Goal: Check status: Check status

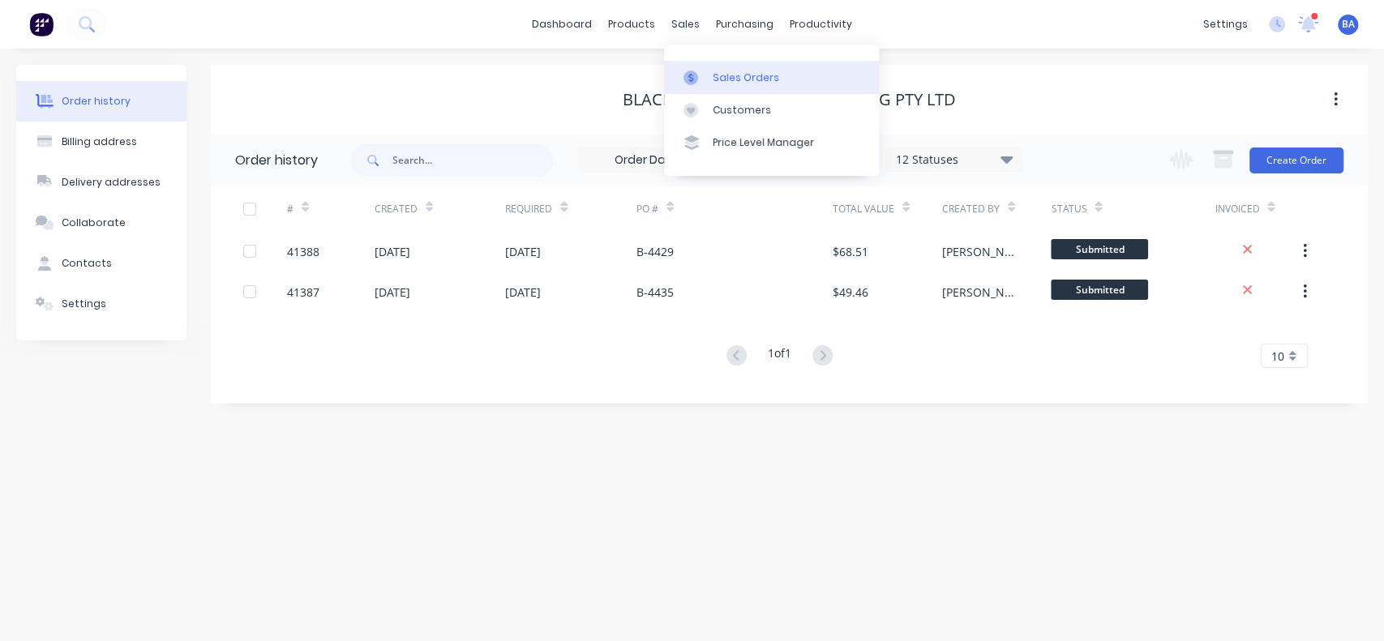
click at [696, 71] on icon at bounding box center [690, 78] width 15 height 15
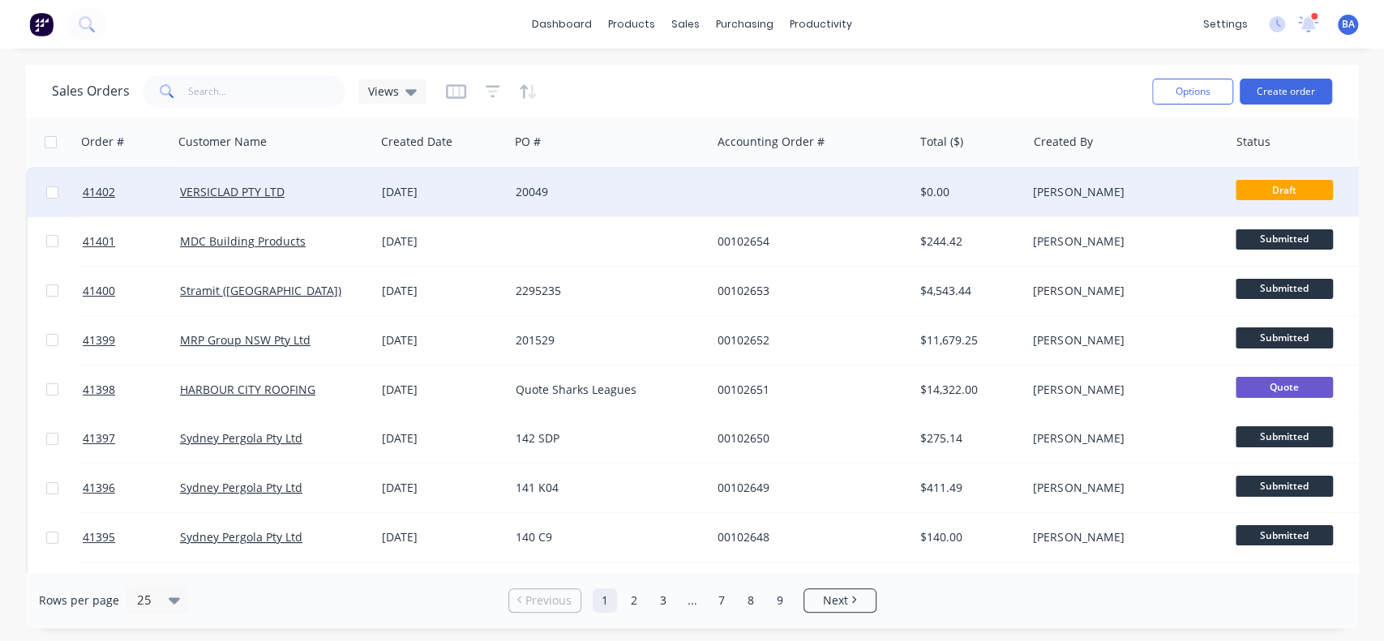
click at [351, 197] on div "VERSICLAD PTY LTD" at bounding box center [270, 192] width 180 height 16
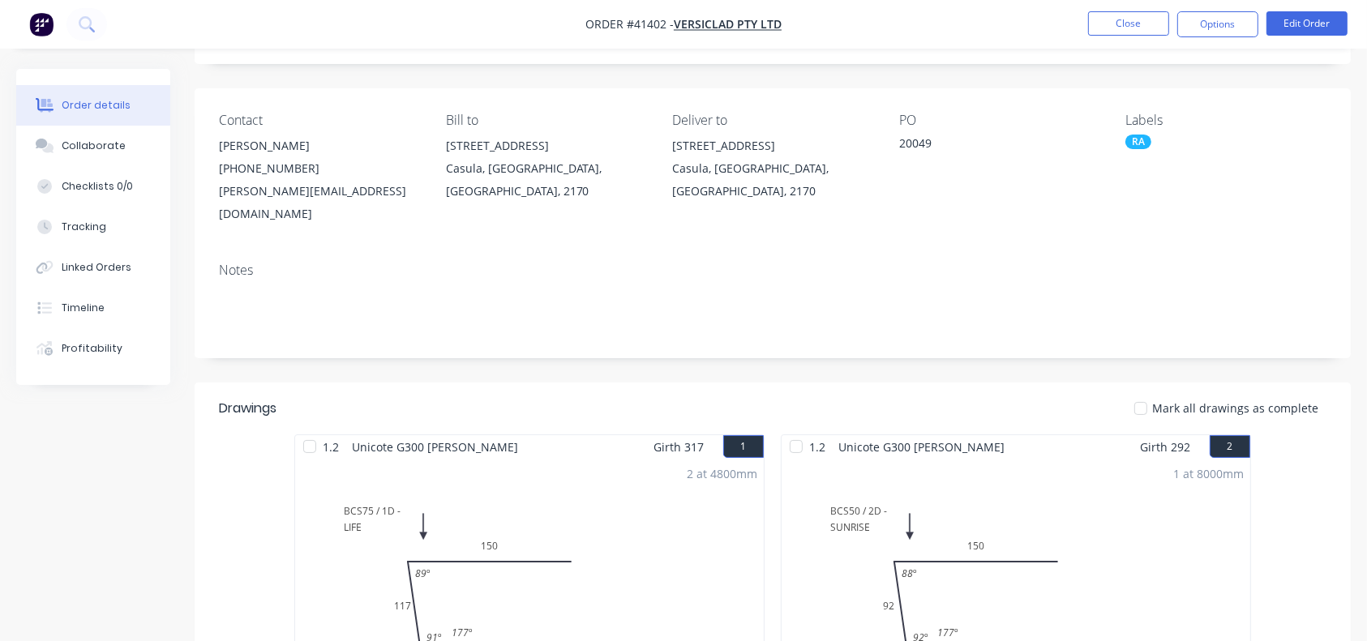
scroll to position [87, 0]
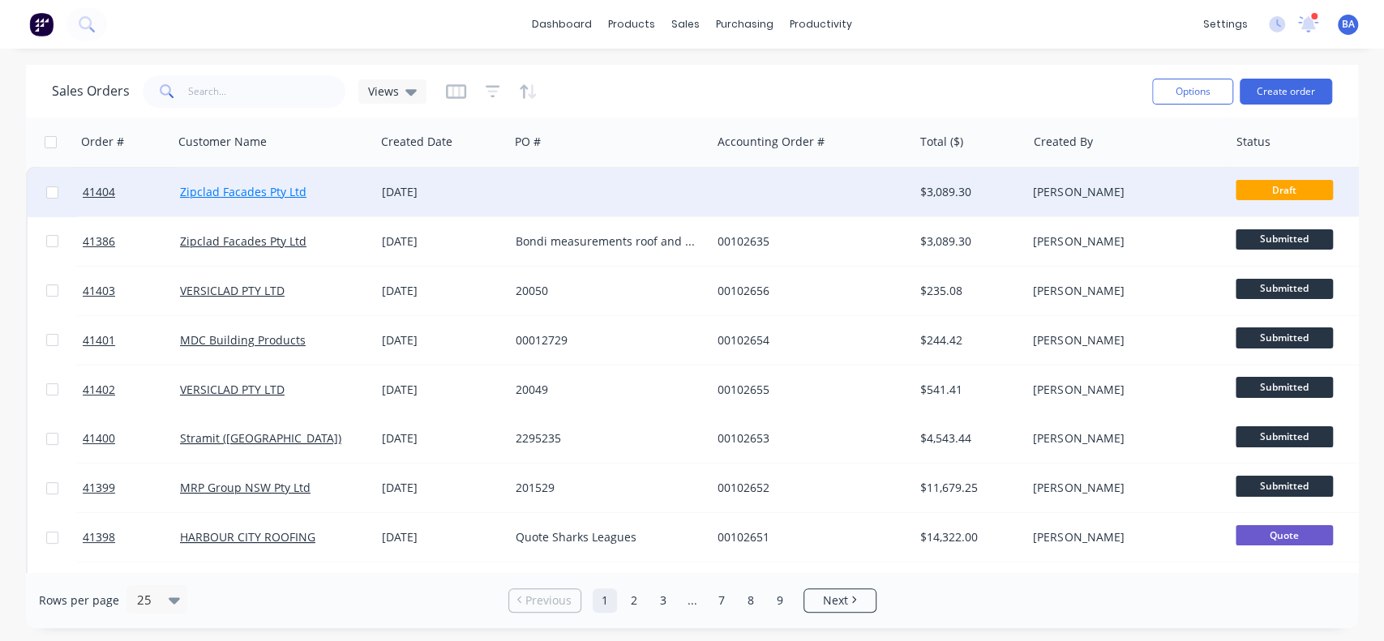
click at [276, 197] on link "Zipclad Facades Pty Ltd" at bounding box center [243, 191] width 126 height 15
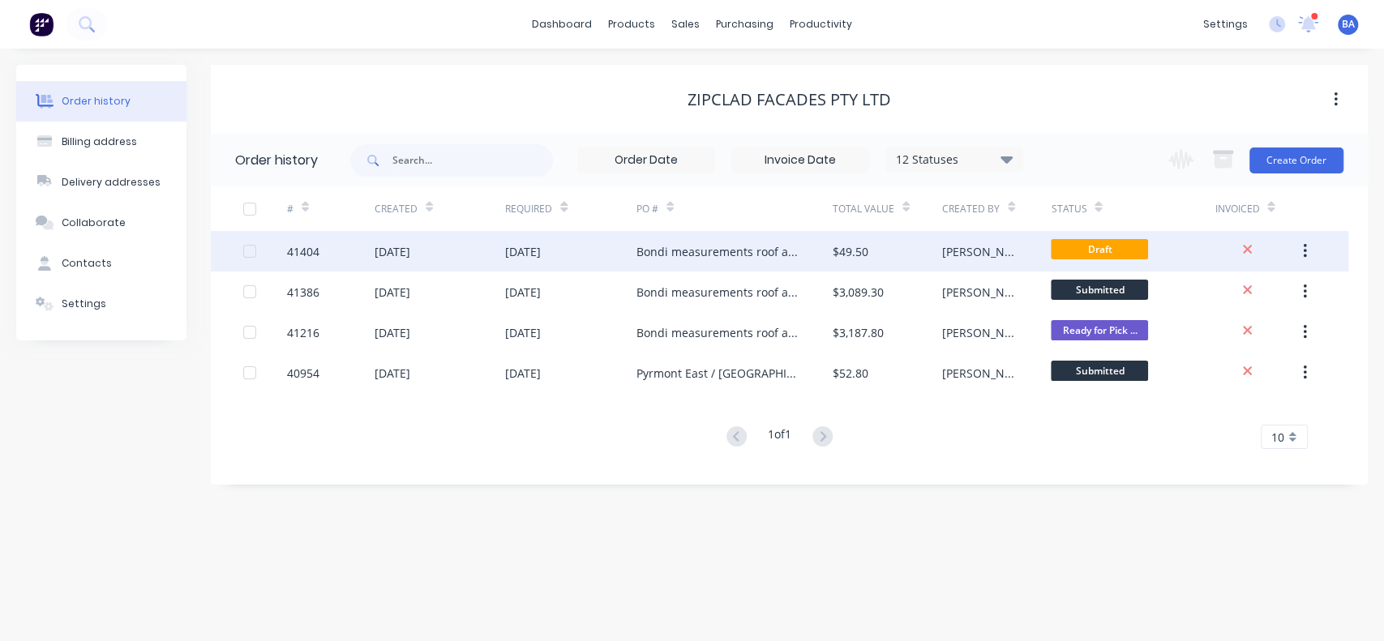
click at [484, 247] on div "[DATE]" at bounding box center [439, 251] width 131 height 41
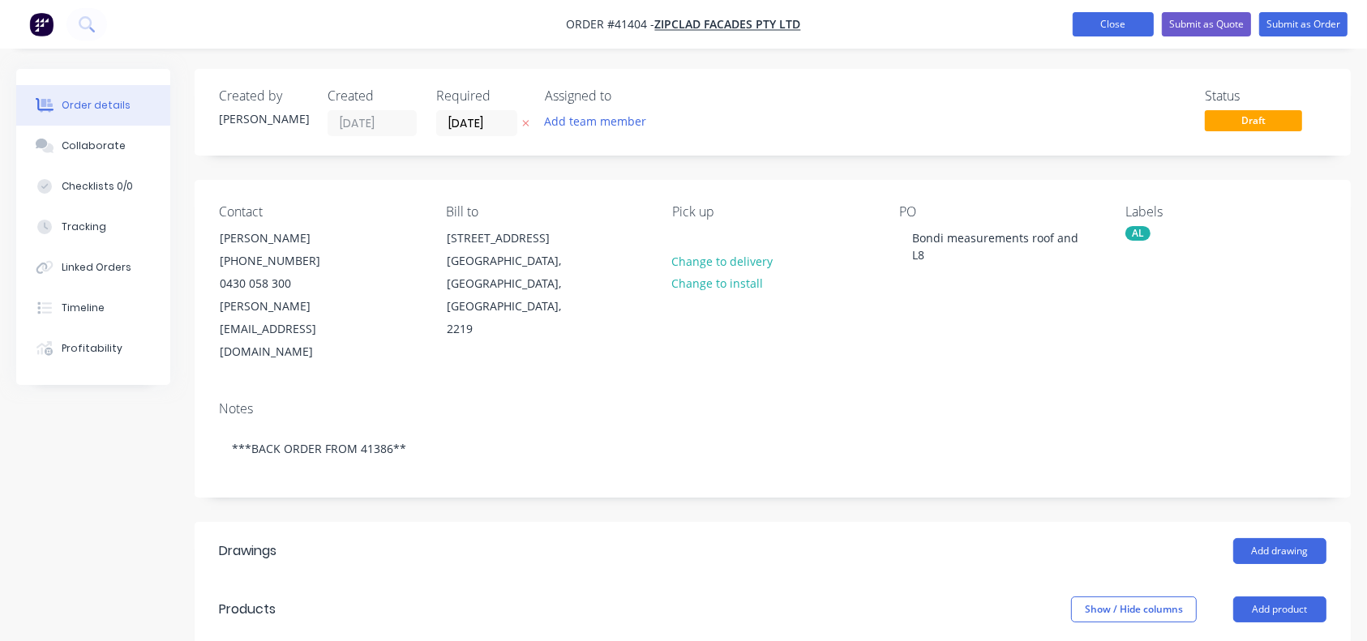
drag, startPoint x: 1109, startPoint y: 12, endPoint x: 1115, endPoint y: 27, distance: 16.0
click at [1115, 27] on button "Close" at bounding box center [1112, 24] width 81 height 24
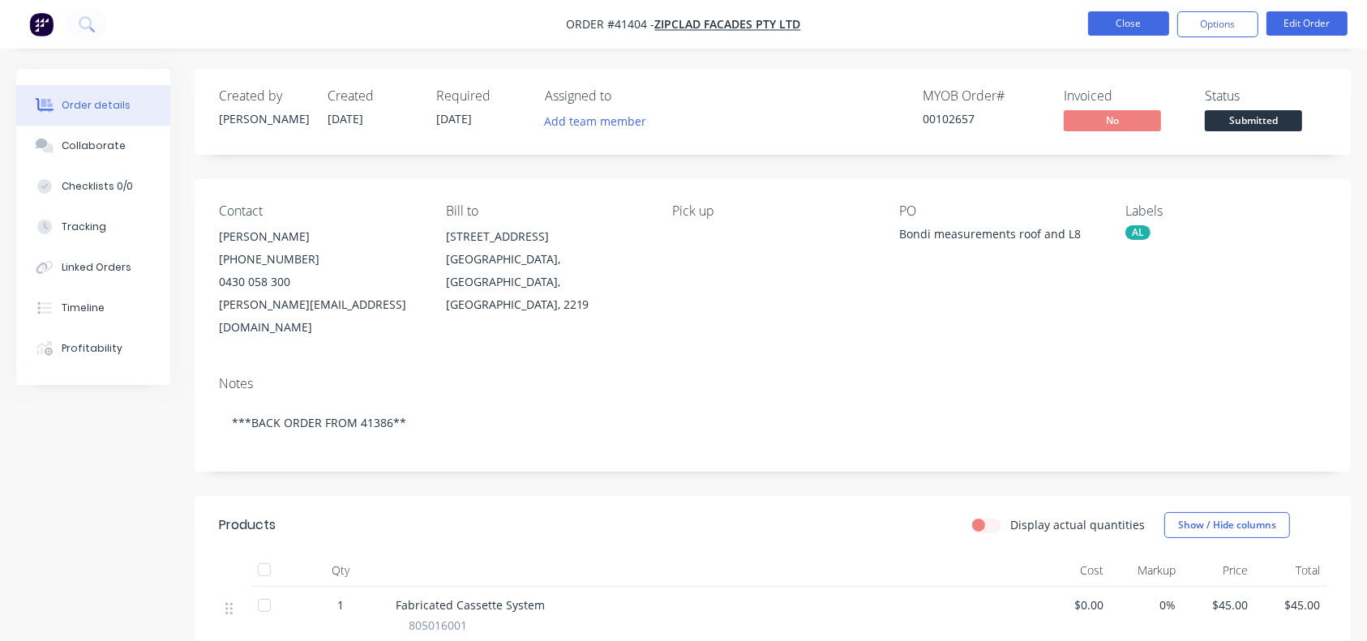
click at [1115, 28] on button "Close" at bounding box center [1128, 23] width 81 height 24
